Goal: Find specific page/section: Find specific page/section

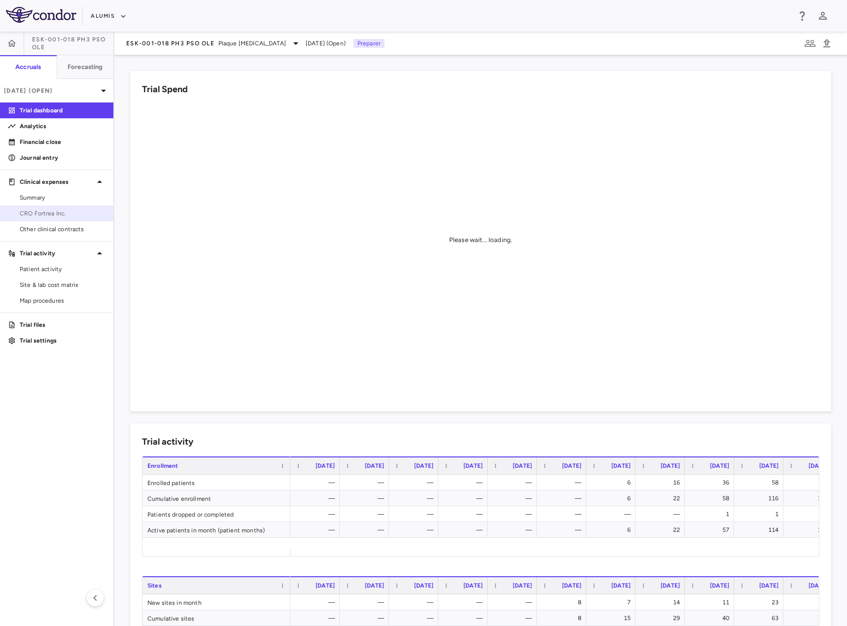
click at [58, 213] on span "CRO Fortrea Inc." at bounding box center [63, 213] width 86 height 9
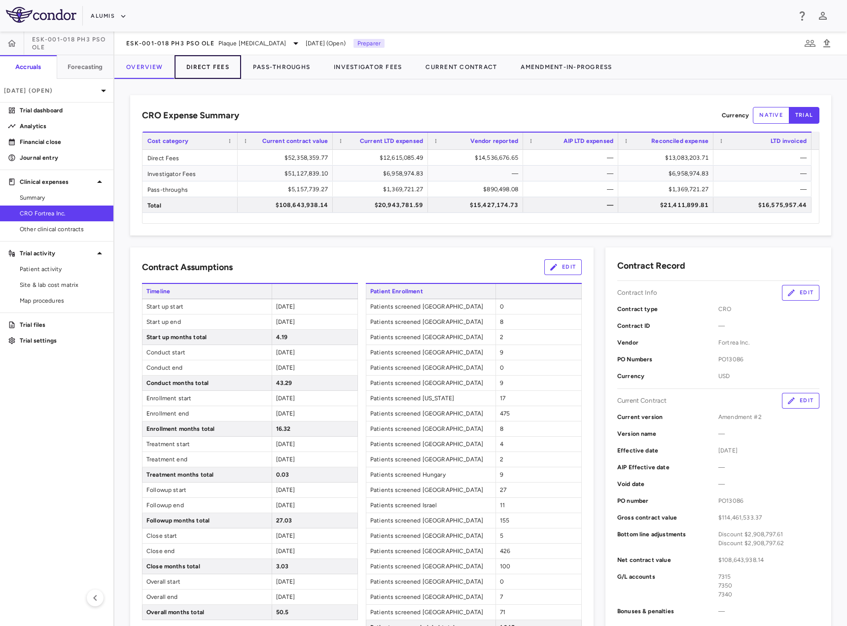
click at [222, 72] on button "Direct Fees" at bounding box center [207, 67] width 67 height 24
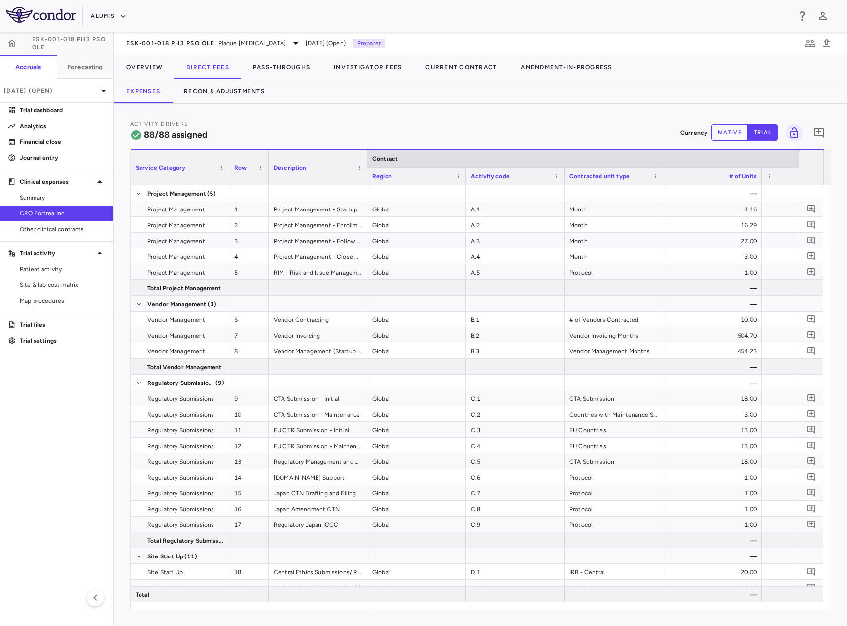
click at [728, 137] on button "native" at bounding box center [729, 132] width 36 height 17
click at [243, 93] on button "Recon & Adjustments" at bounding box center [224, 91] width 104 height 24
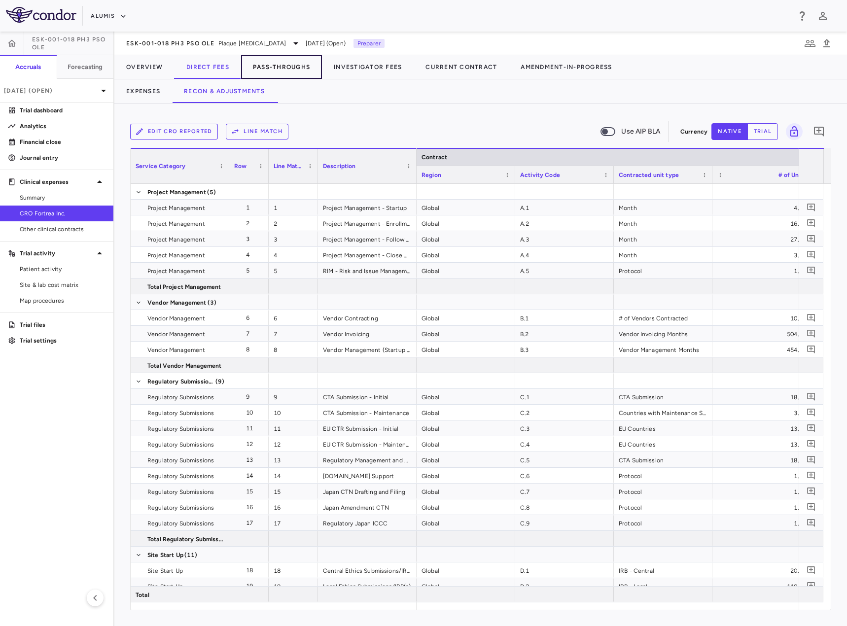
click at [295, 70] on button "Pass-Throughs" at bounding box center [281, 67] width 81 height 24
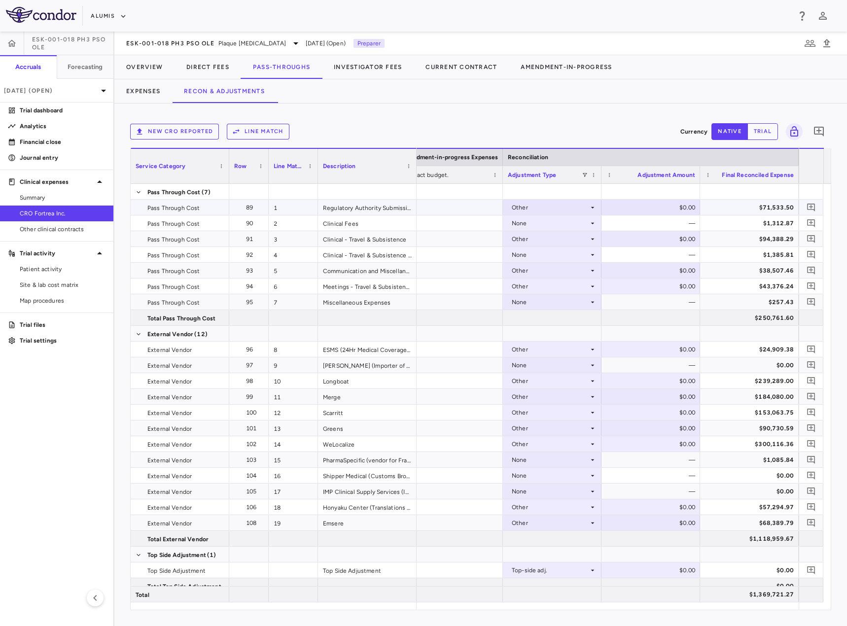
click at [643, 211] on div "$0.00" at bounding box center [652, 208] width 85 height 16
